Goal: Transaction & Acquisition: Book appointment/travel/reservation

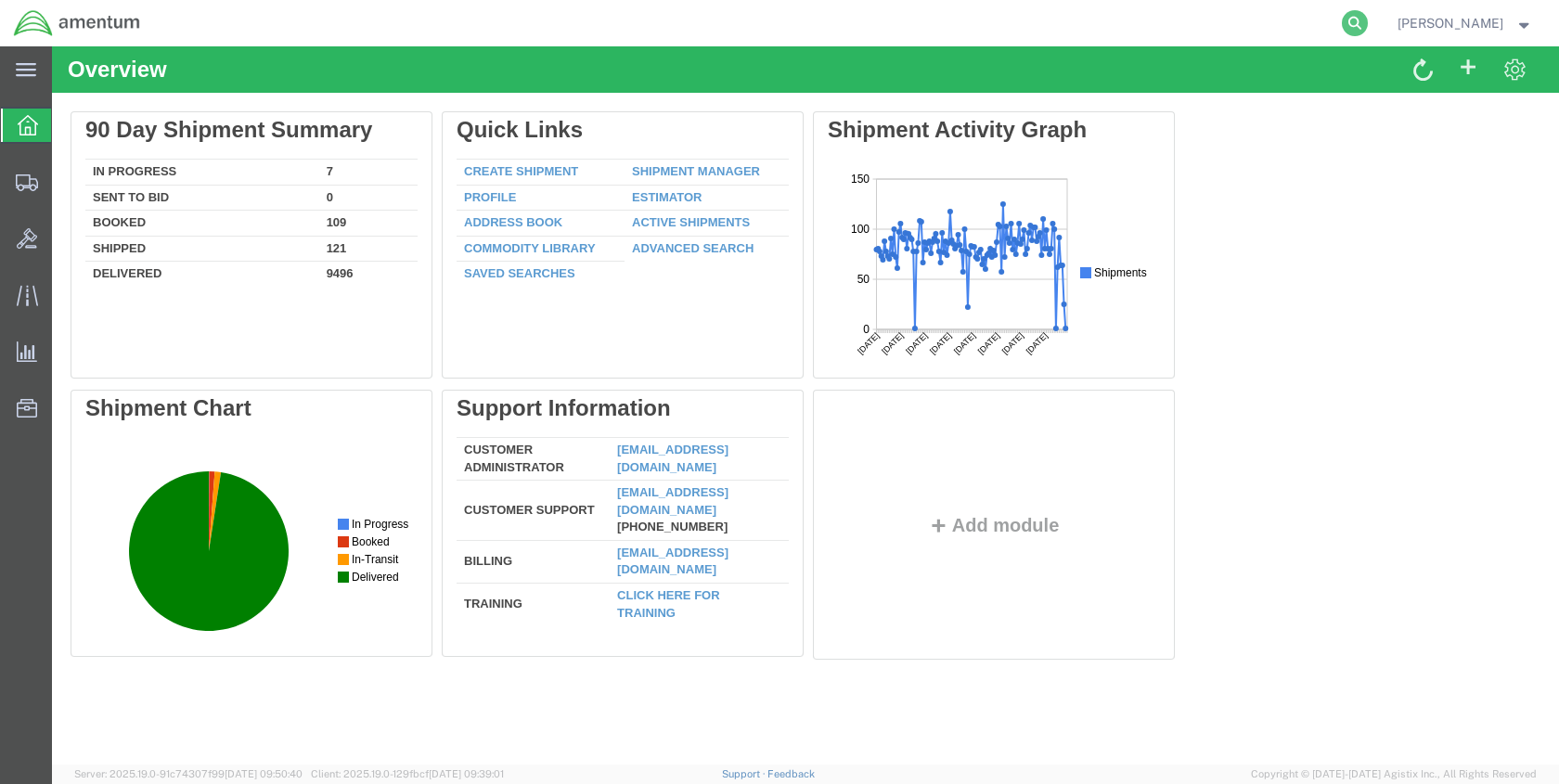
click at [1368, 23] on icon at bounding box center [1354, 23] width 26 height 26
paste input "DCO-25259-168229"
type input "DCO-25259-168229"
click at [1368, 23] on icon at bounding box center [1354, 23] width 26 height 26
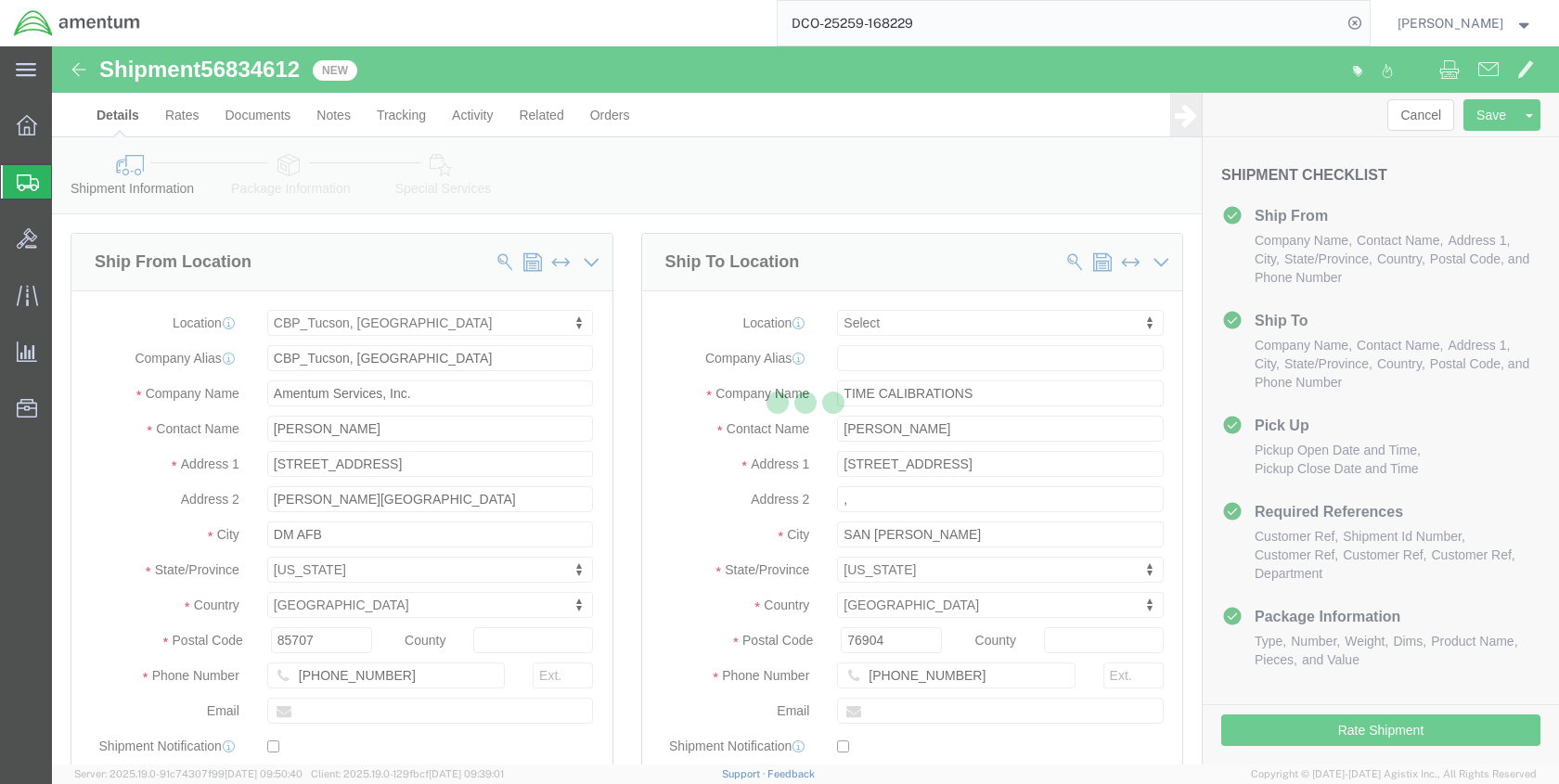
select select "49949"
select select
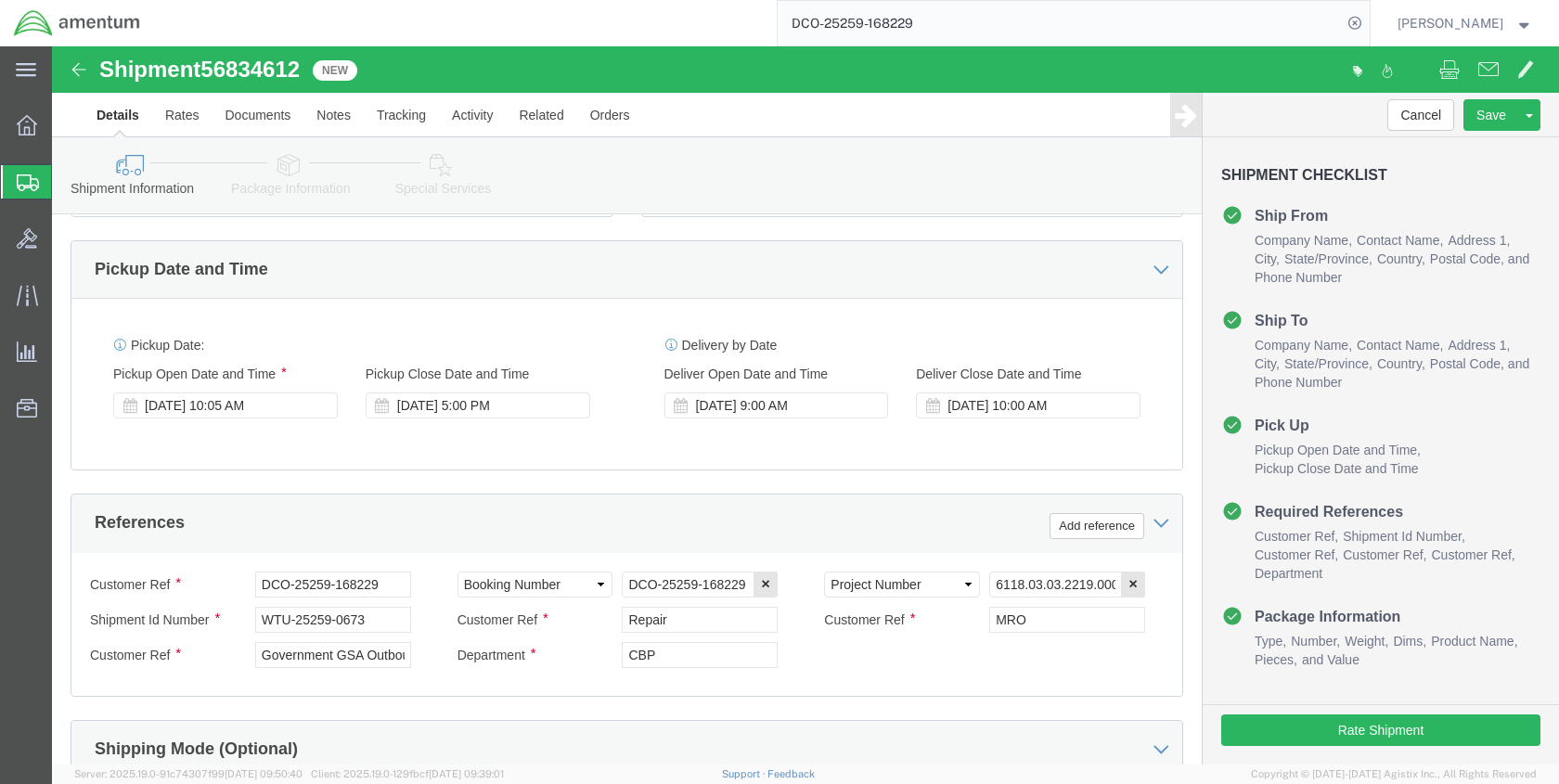
scroll to position [649, 0]
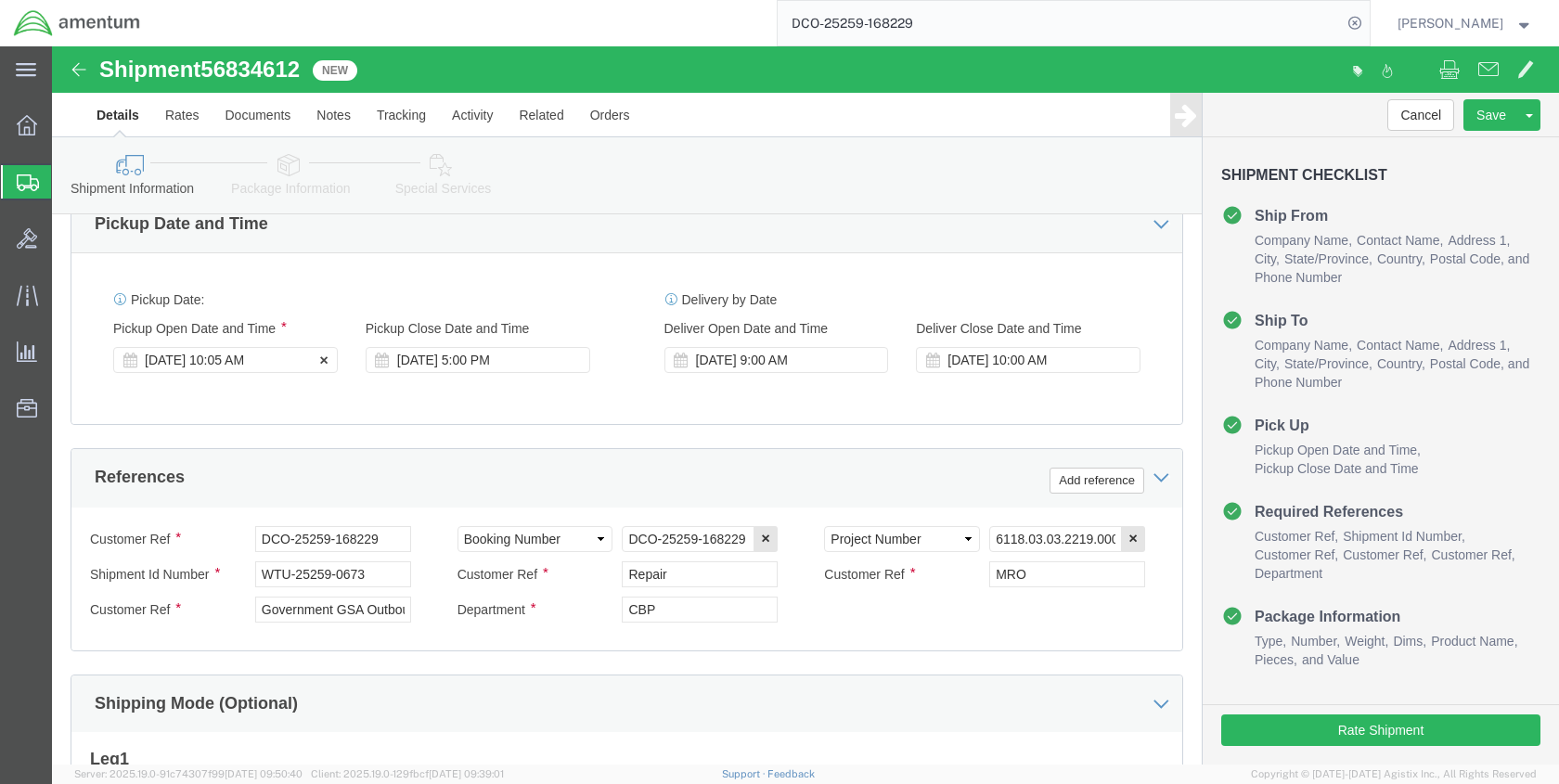
click div "[DATE] 10:05 AM"
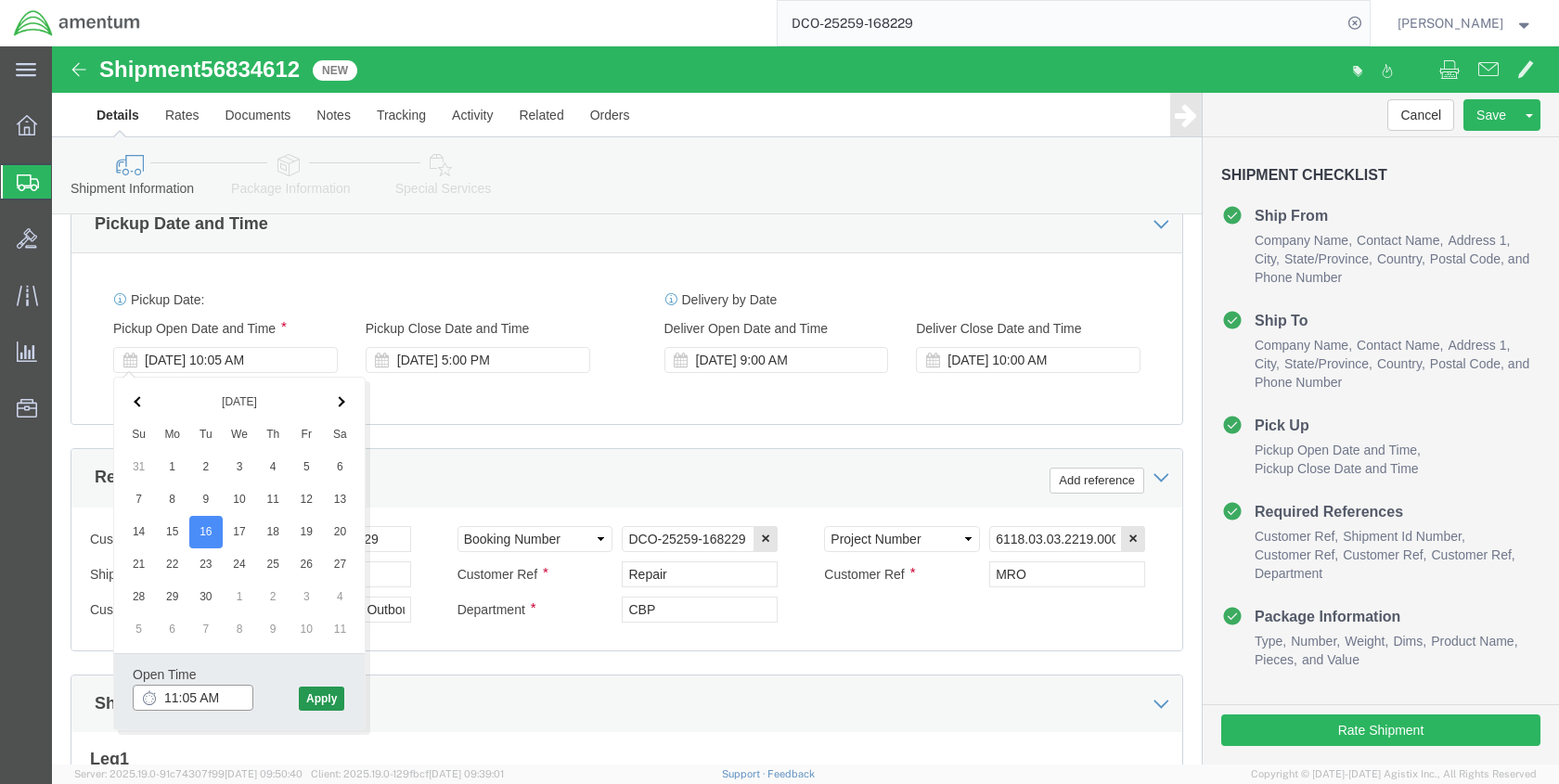
type input "11:05 AM"
click button "Apply"
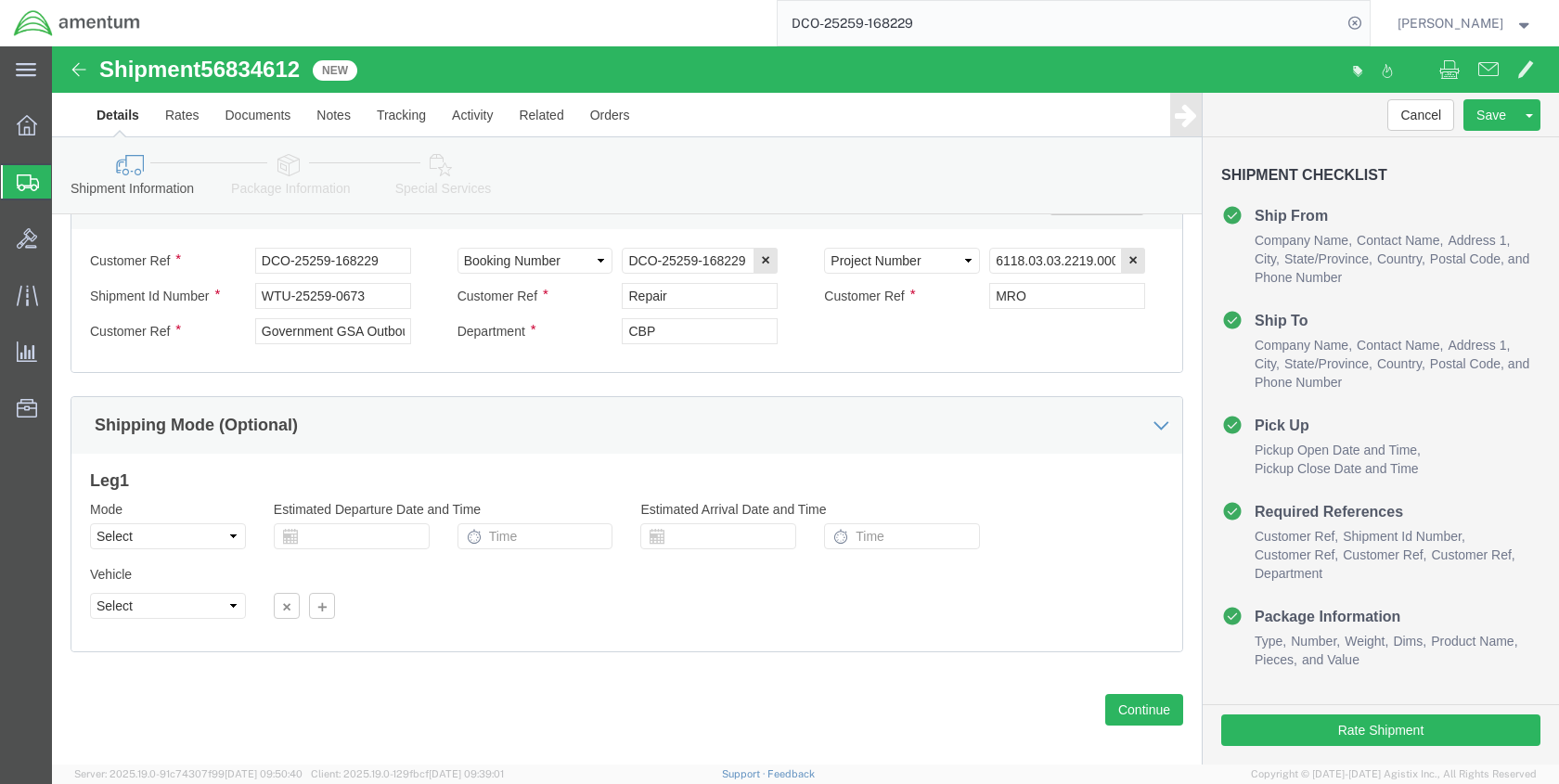
scroll to position [945, 0]
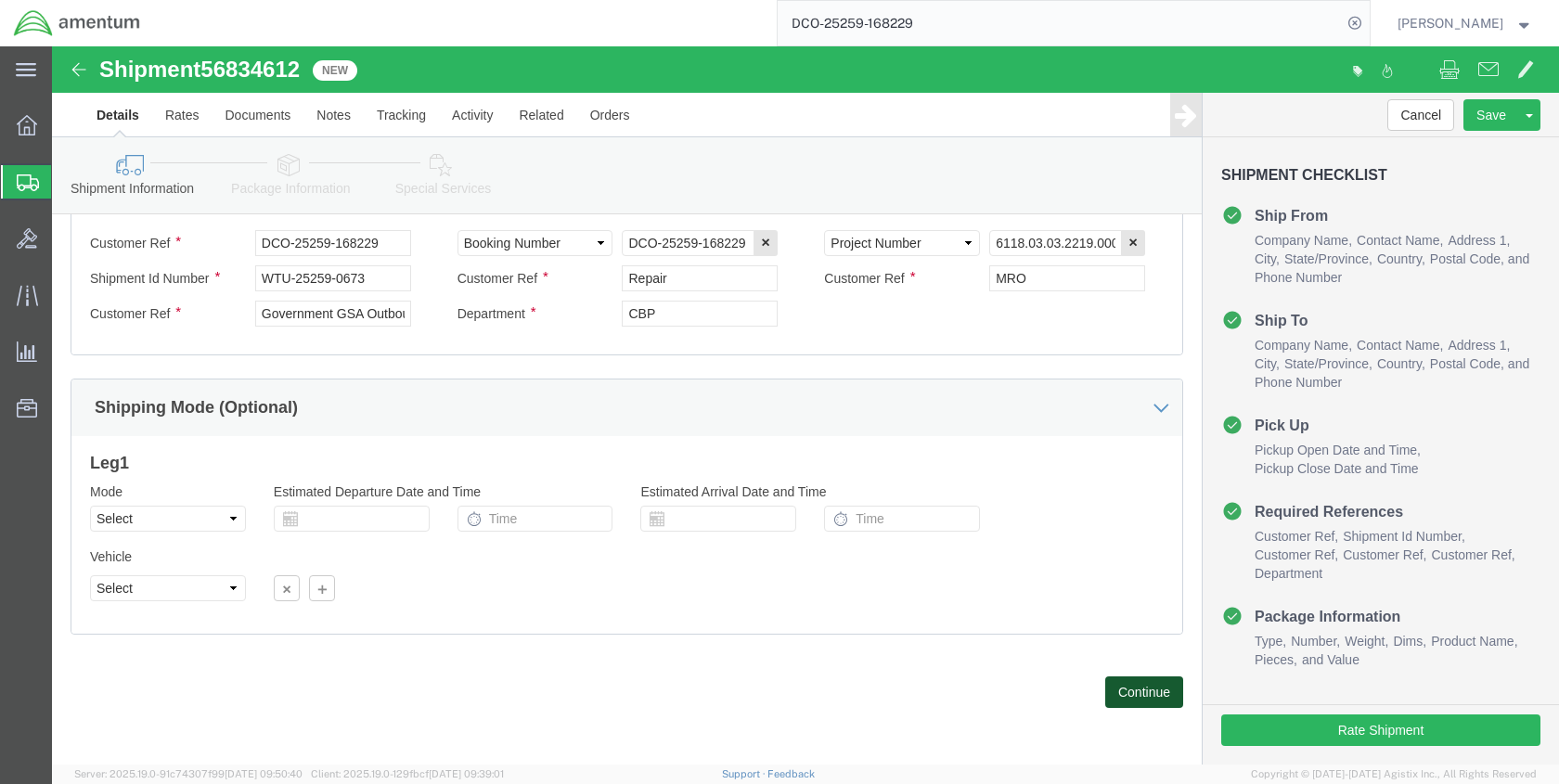
click button "Continue"
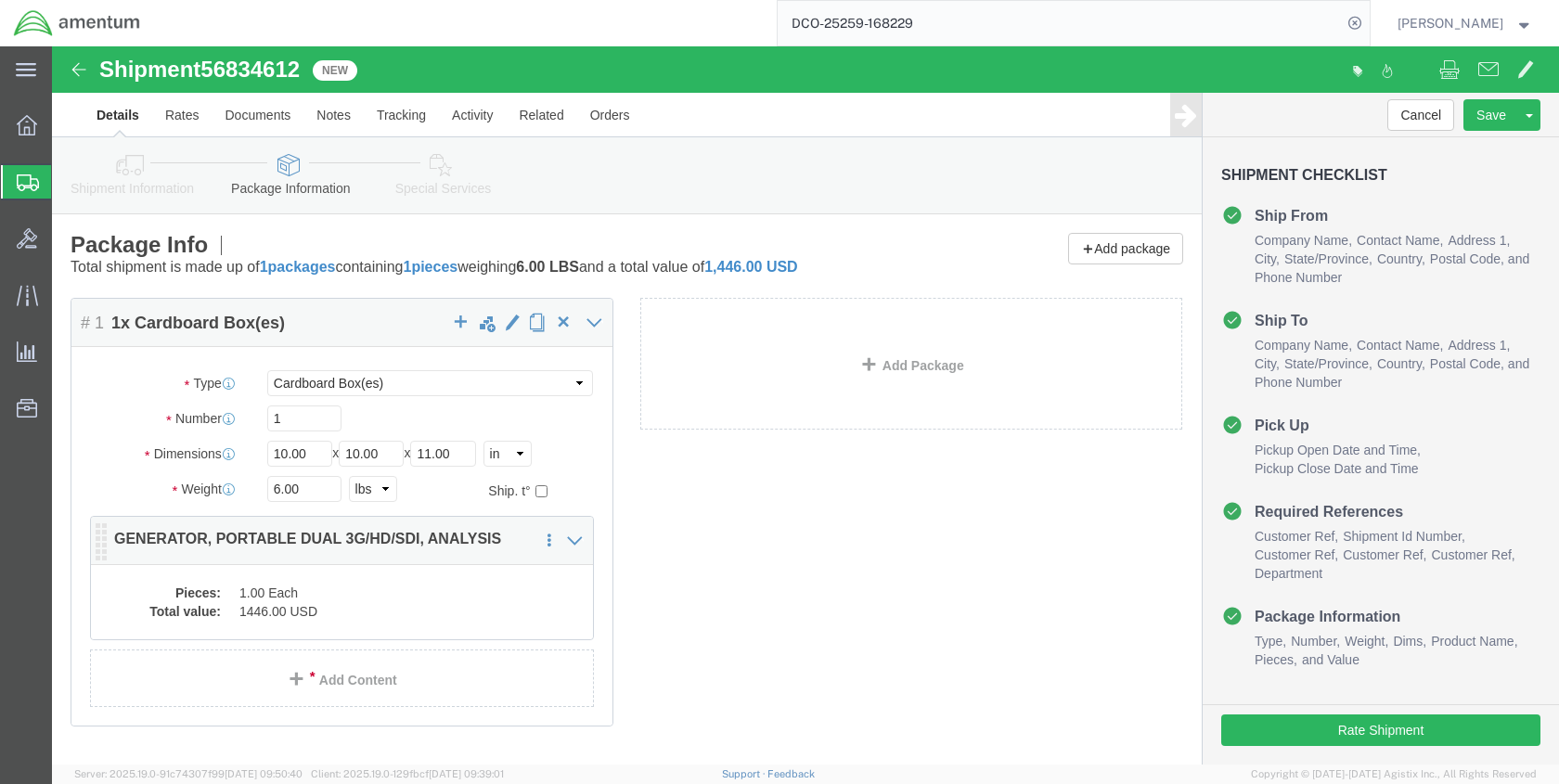
click dd "1.00 Each"
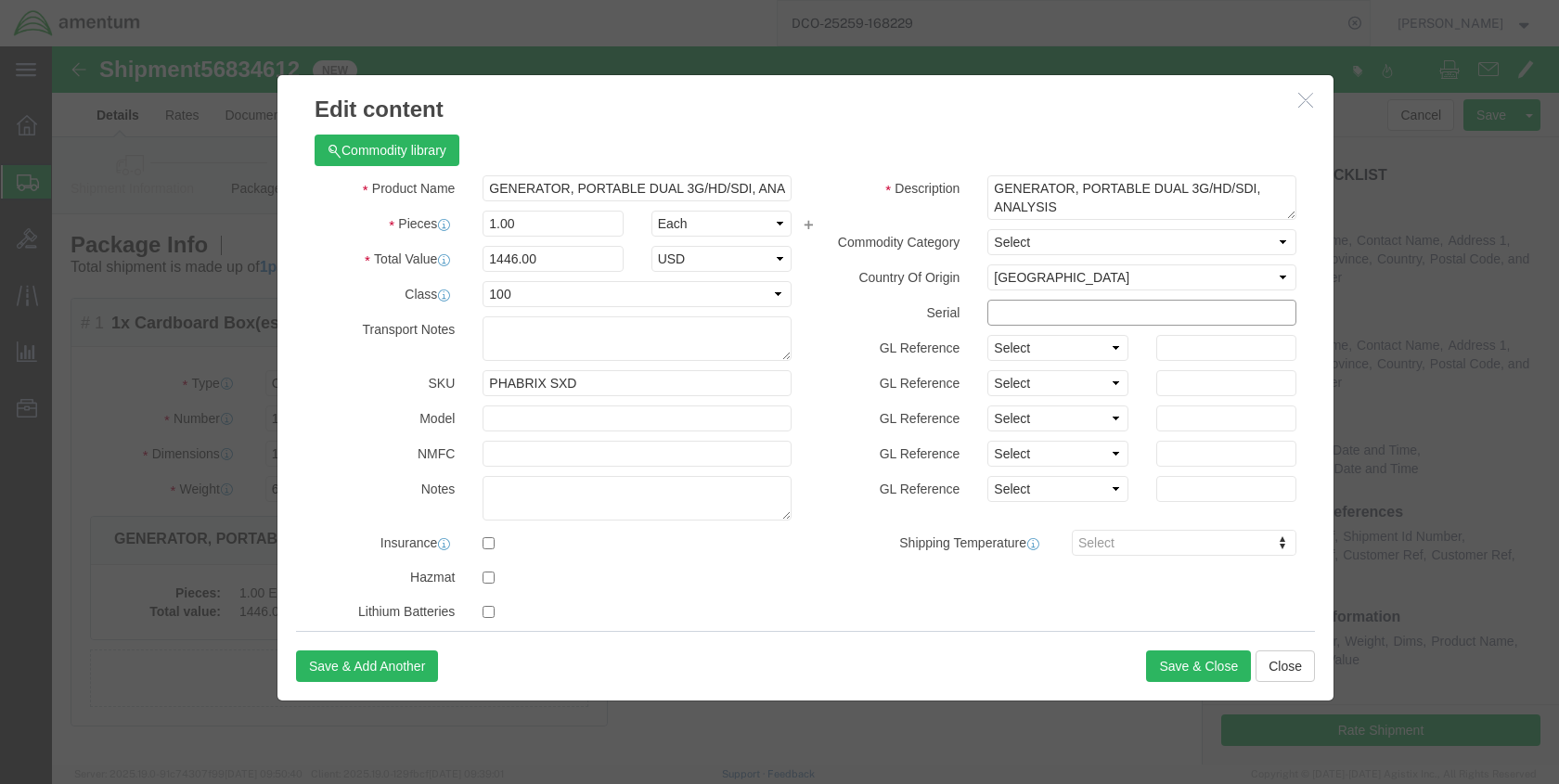
click input "text"
type input "003380"
click button "Save & Close"
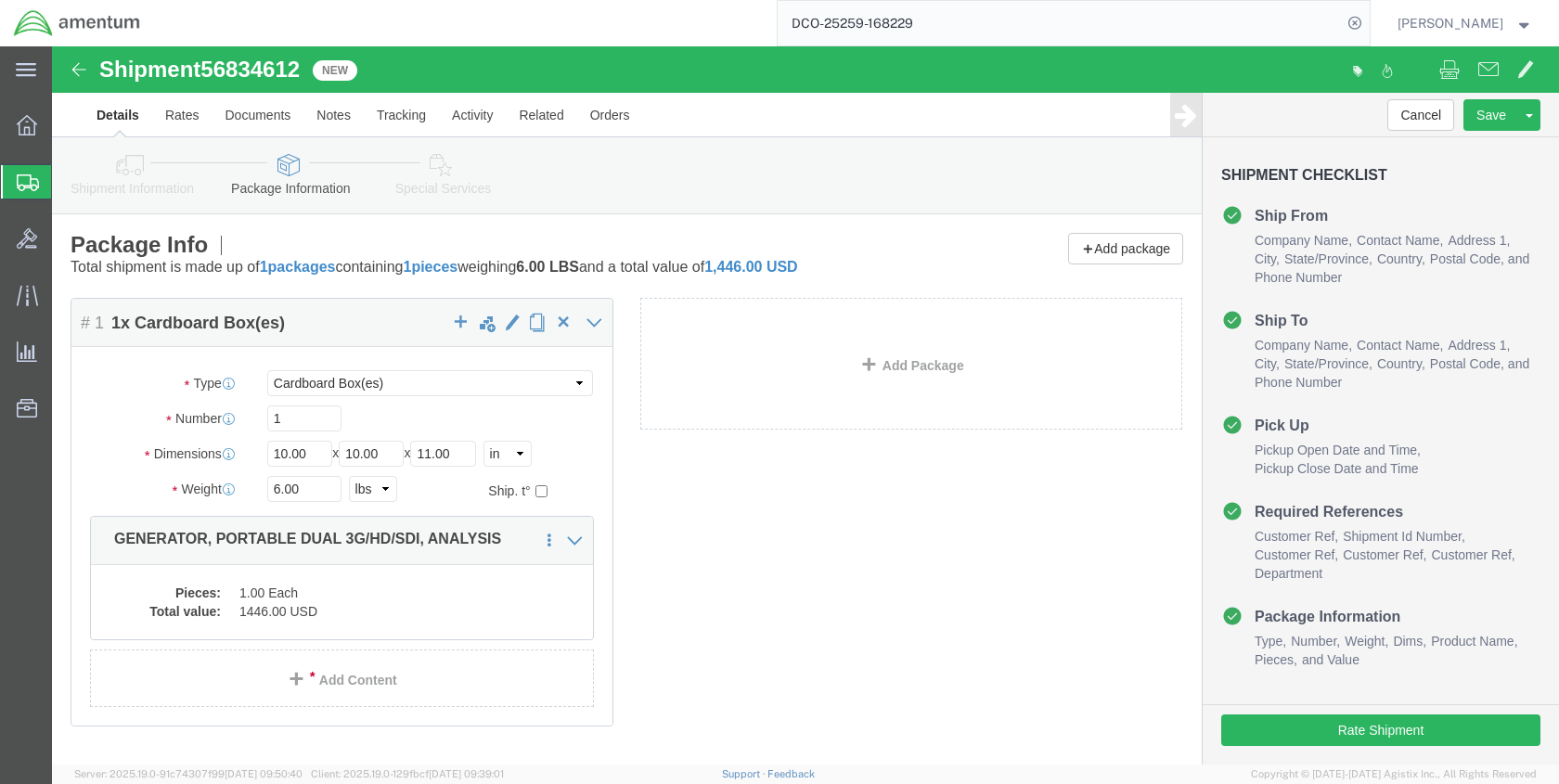
scroll to position [92, 0]
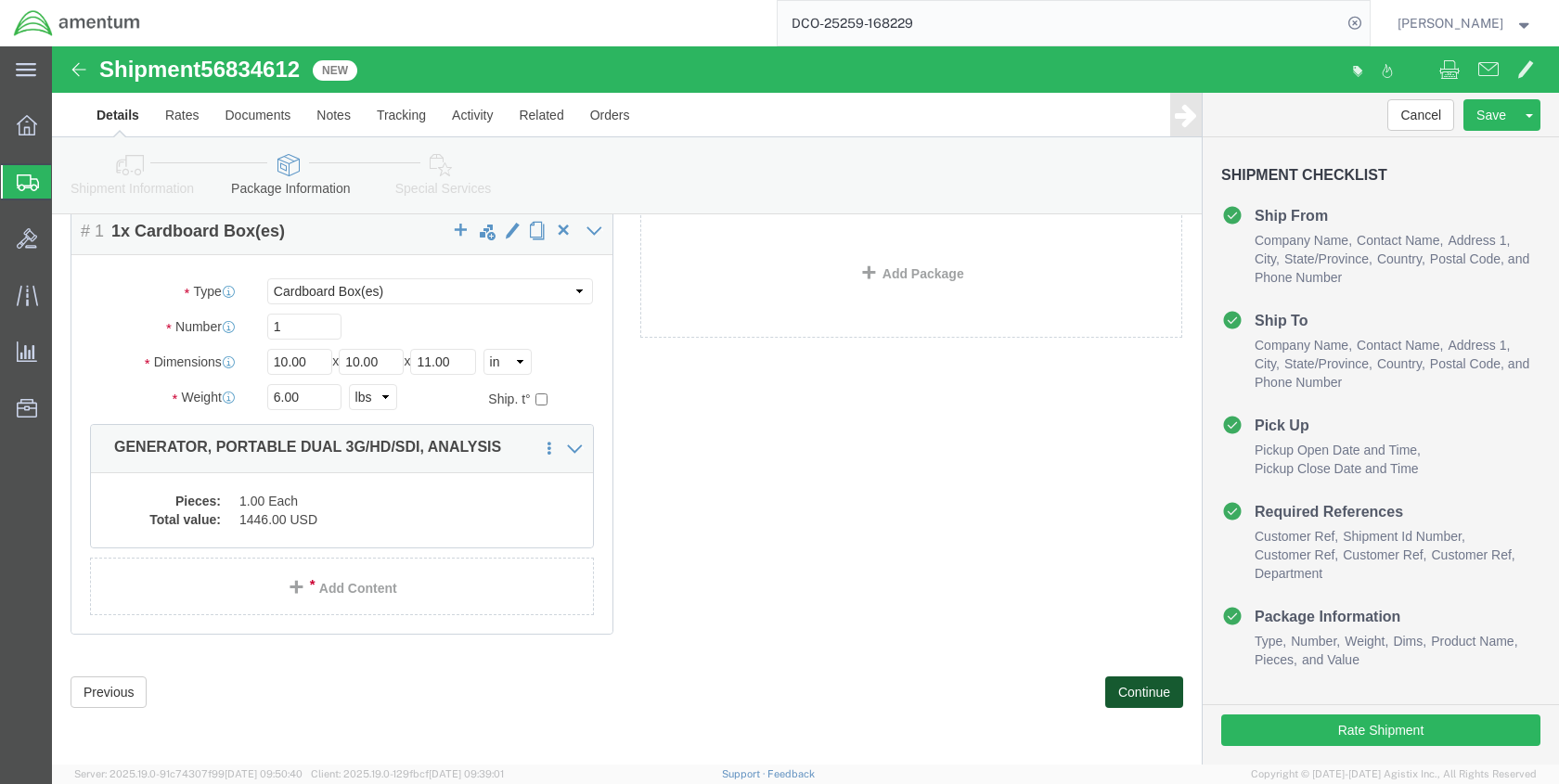
click button "Continue"
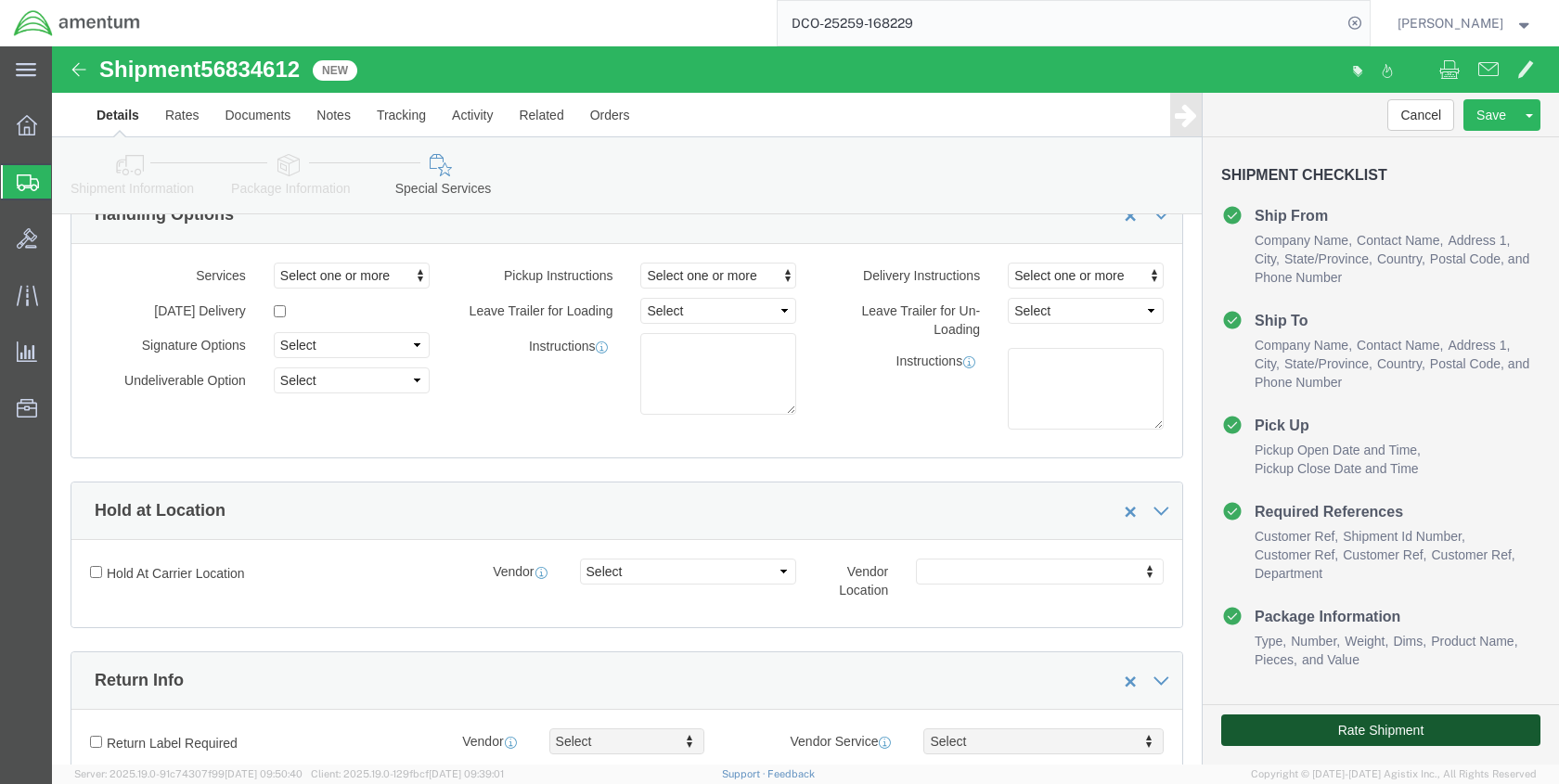
click button "Rate Shipment"
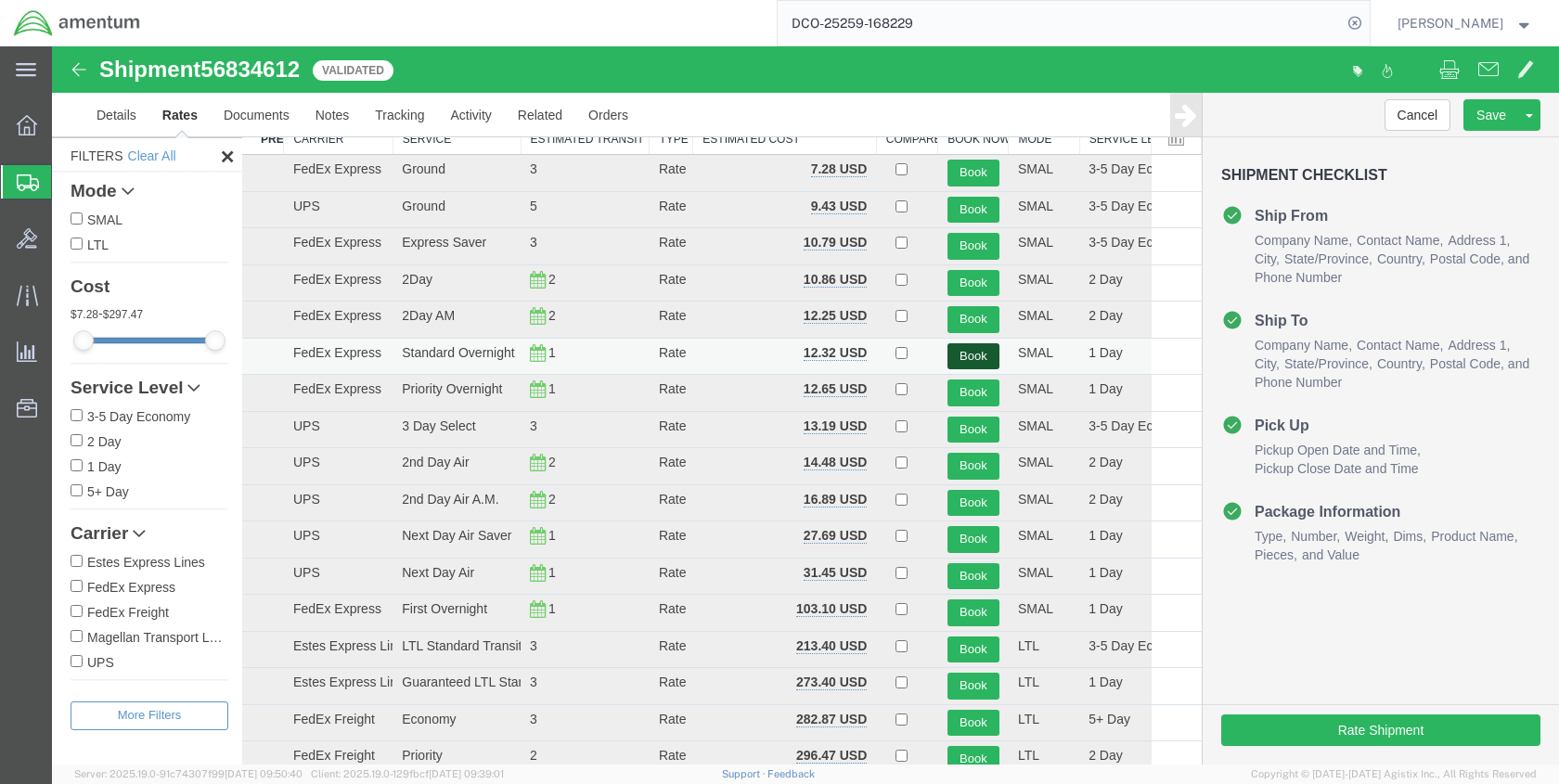
click at [967, 354] on button "Book" at bounding box center [973, 356] width 52 height 26
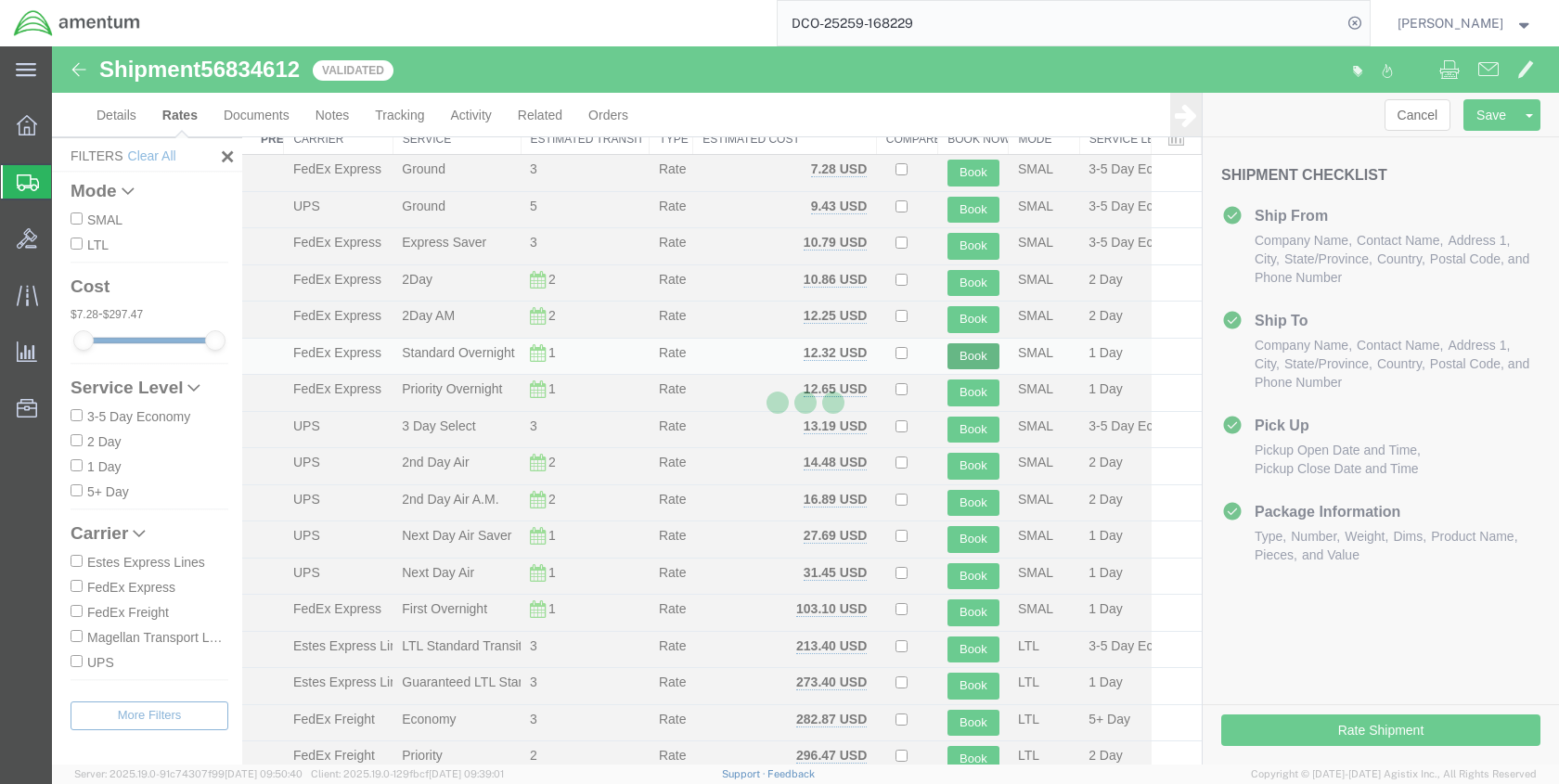
scroll to position [0, 0]
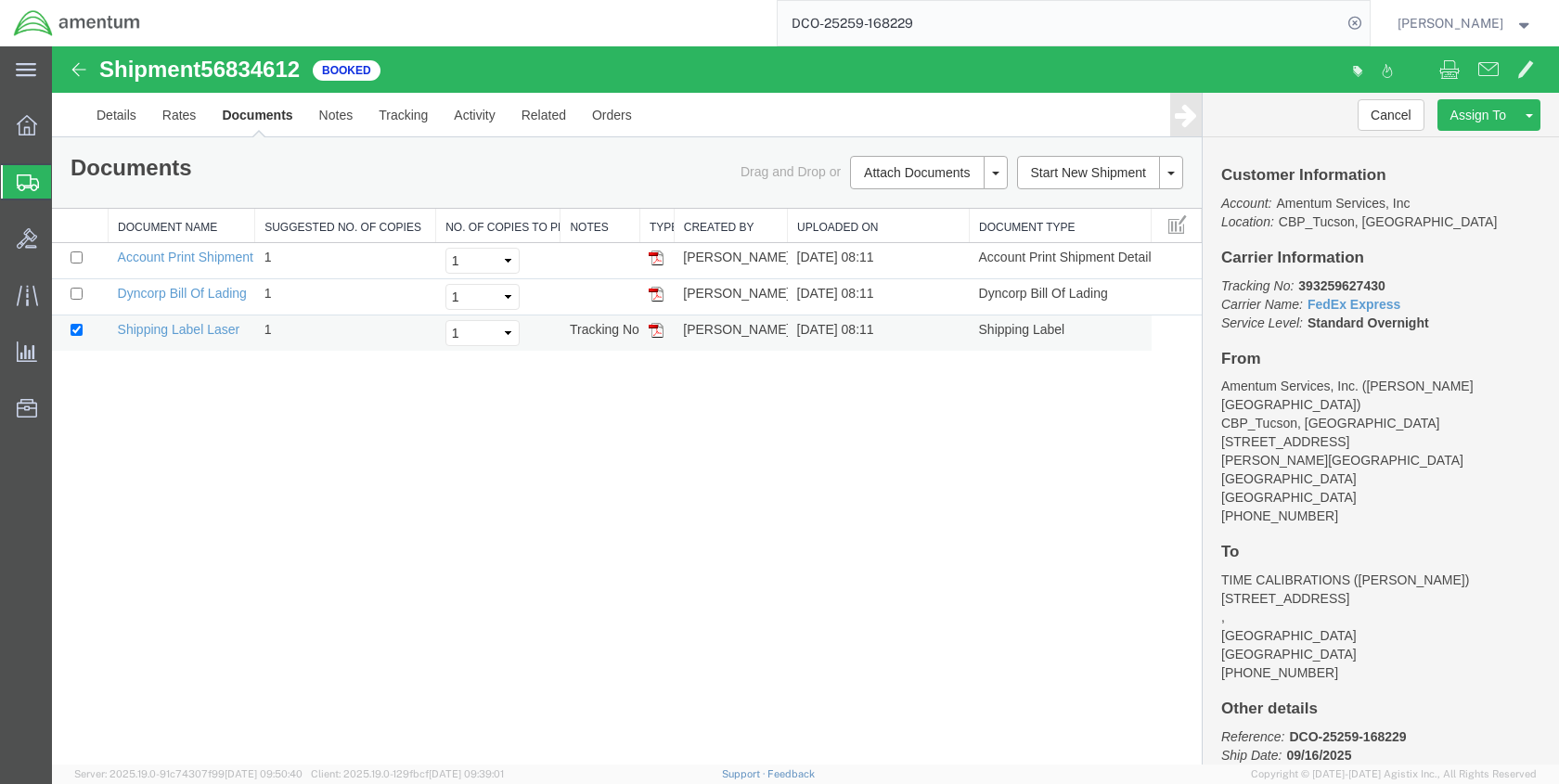
drag, startPoint x: 1432, startPoint y: 62, endPoint x: 655, endPoint y: 330, distance: 821.9
click at [655, 330] on img at bounding box center [655, 330] width 15 height 15
drag, startPoint x: 659, startPoint y: 298, endPoint x: 1215, endPoint y: 274, distance: 556.5
click at [659, 298] on img at bounding box center [655, 294] width 15 height 15
